Goal: Task Accomplishment & Management: Use online tool/utility

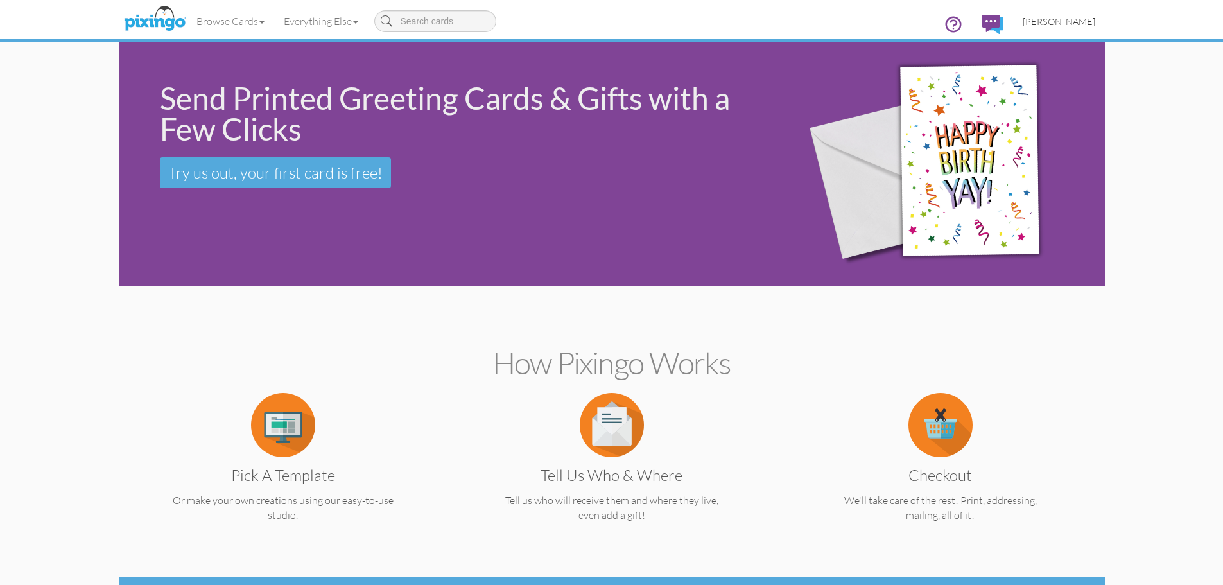
click at [1057, 24] on span "[PERSON_NAME]" at bounding box center [1059, 21] width 73 height 11
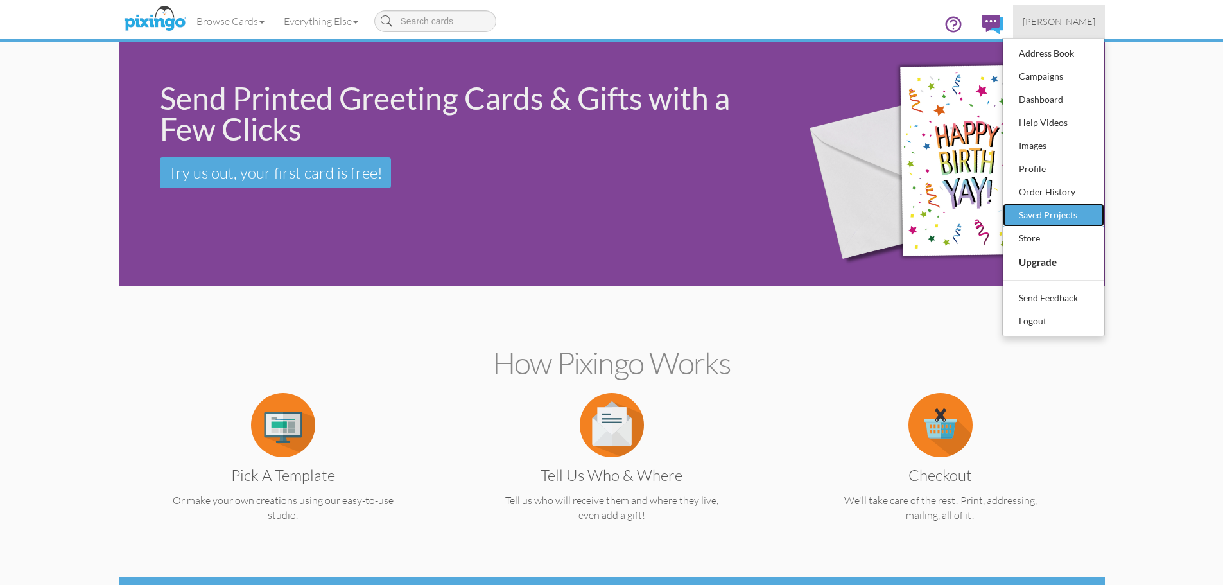
click at [1034, 214] on div "Saved Projects" at bounding box center [1054, 214] width 76 height 19
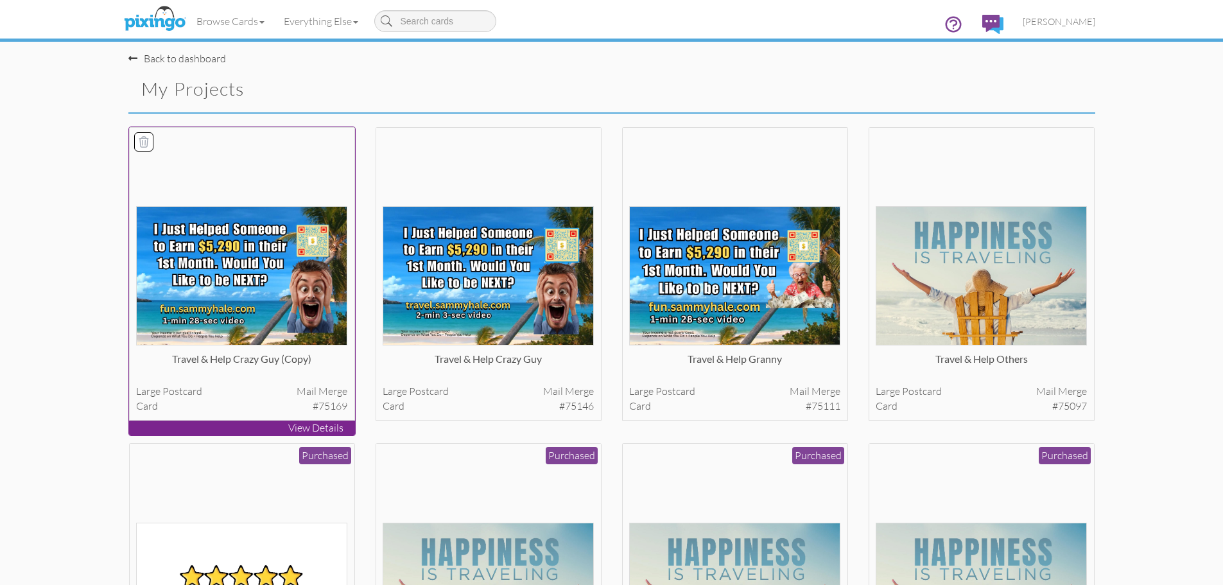
click at [261, 298] on img at bounding box center [241, 275] width 211 height 139
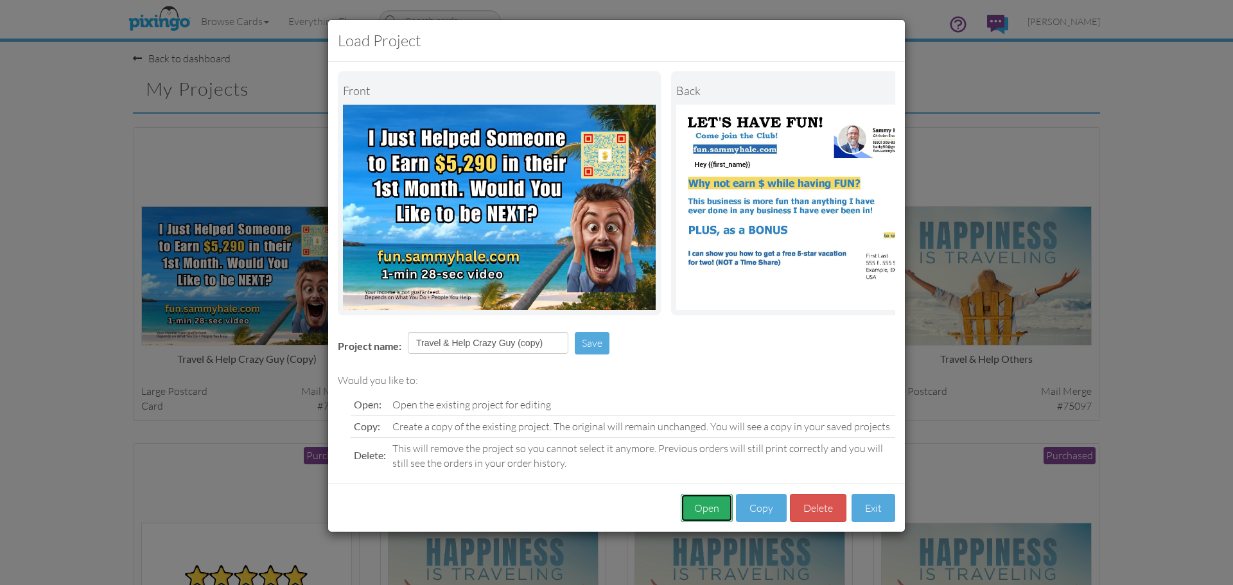
click at [704, 519] on button "Open" at bounding box center [707, 508] width 52 height 29
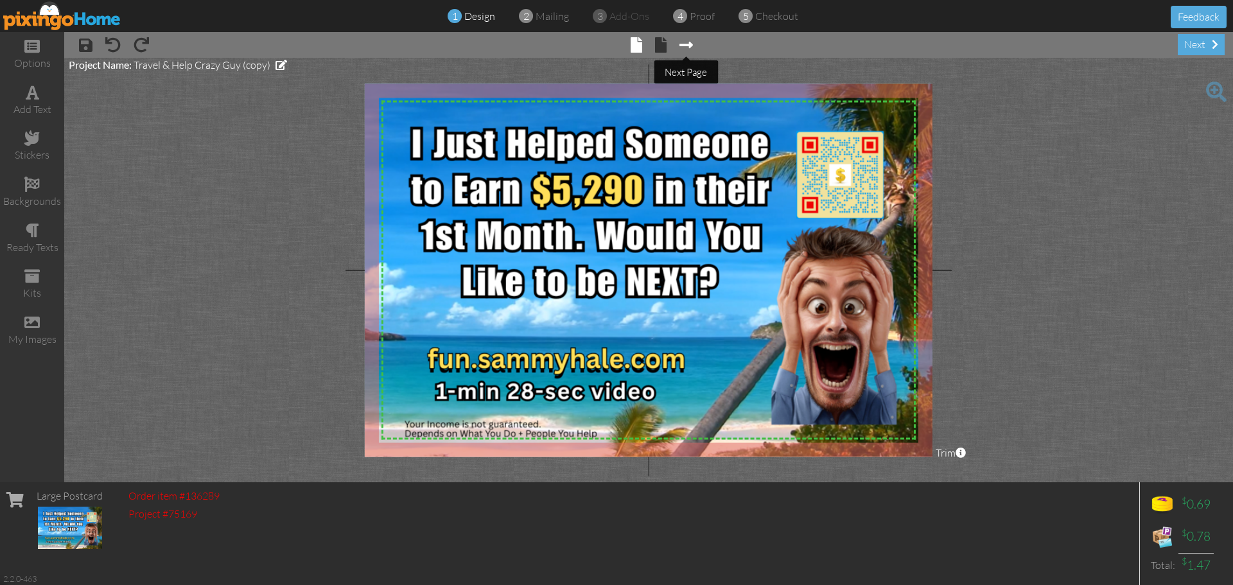
click at [684, 42] on span at bounding box center [685, 44] width 13 height 15
